Goal: Find specific page/section: Find specific page/section

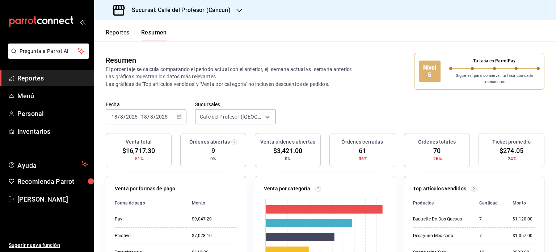
click at [237, 13] on icon "button" at bounding box center [239, 11] width 6 height 6
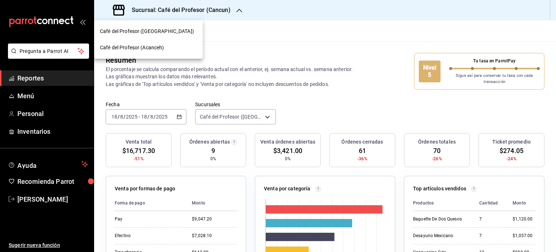
click at [156, 50] on span "Café del Profesor (Acanceh)" at bounding box center [132, 48] width 64 height 8
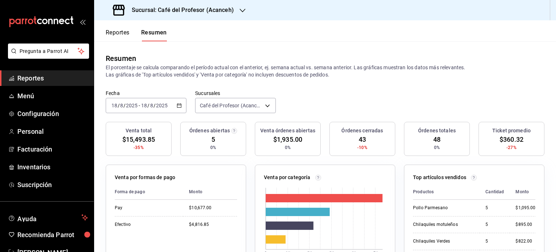
click at [240, 11] on icon "button" at bounding box center [243, 11] width 6 height 6
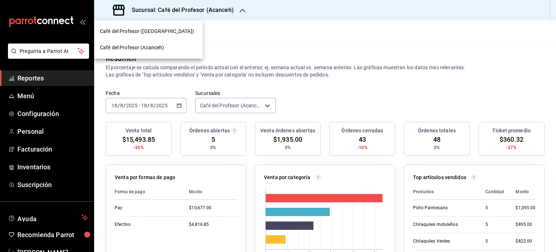
click at [172, 29] on div "Café del Profesor ([GEOGRAPHIC_DATA])" at bounding box center [148, 32] width 97 height 8
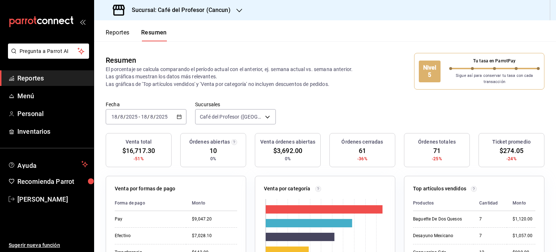
click at [386, 104] on div "Fecha 2025-08-18 18 / 8 / 2025 - 2025-08-18 18 / 8 / 2025 Sucursales Café del P…" at bounding box center [325, 117] width 462 height 32
